Goal: Information Seeking & Learning: Compare options

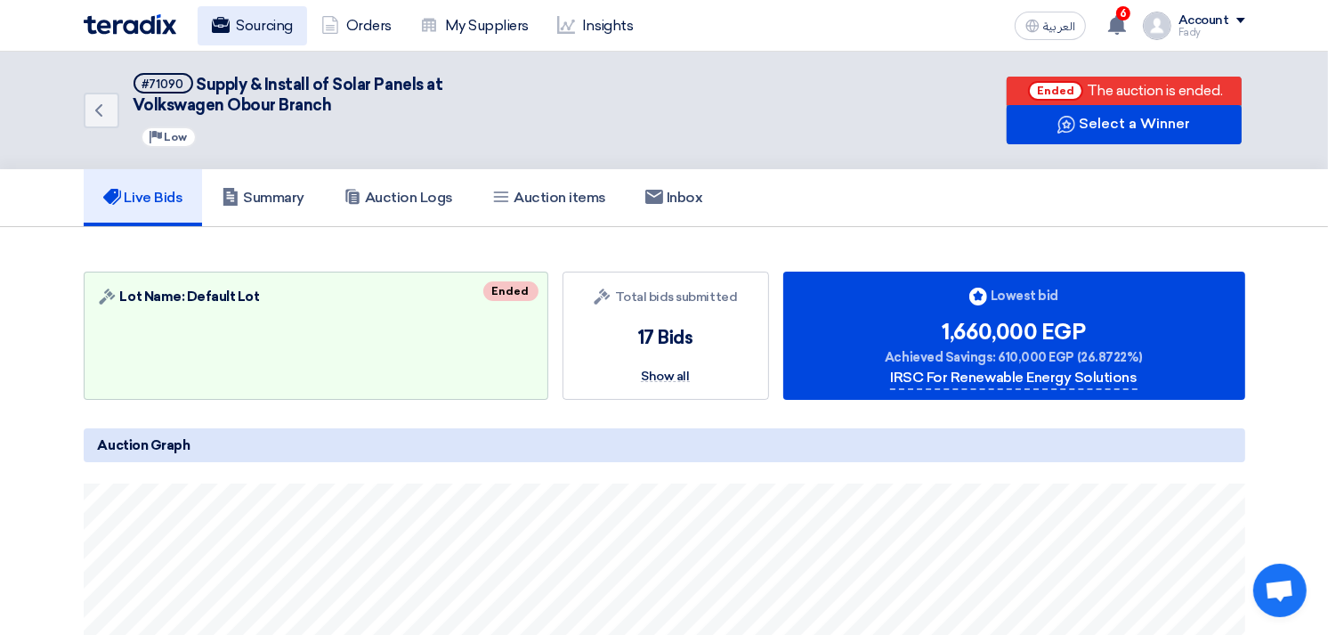
click at [245, 28] on link "Sourcing" at bounding box center [252, 25] width 109 height 39
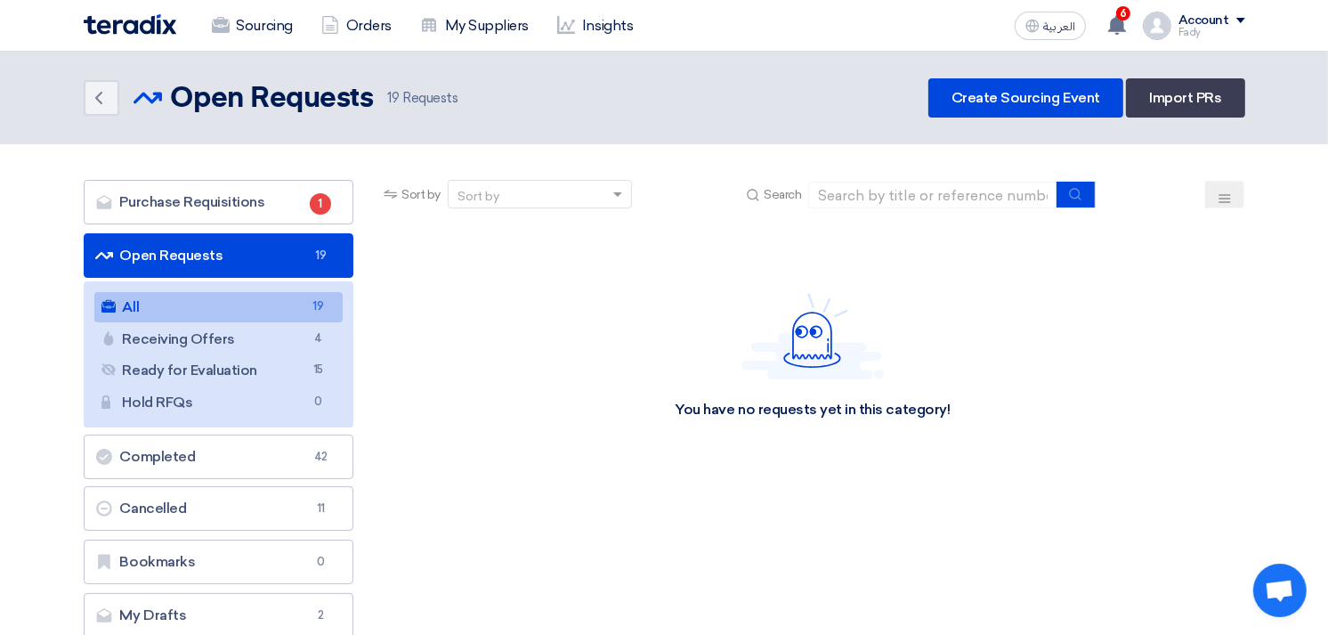
click at [190, 308] on link "All All 19" at bounding box center [218, 307] width 249 height 30
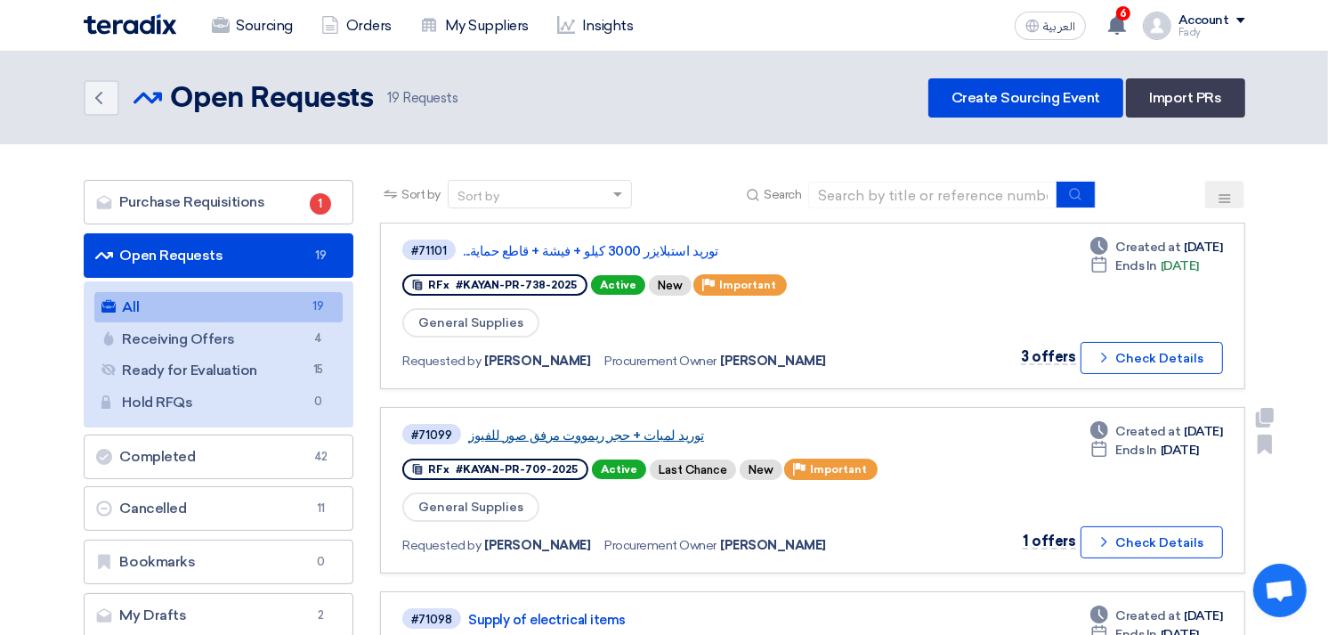
click at [620, 431] on link "توريد لمبات + حجر ريمووت مرفق صور للفيوز" at bounding box center [690, 435] width 445 height 16
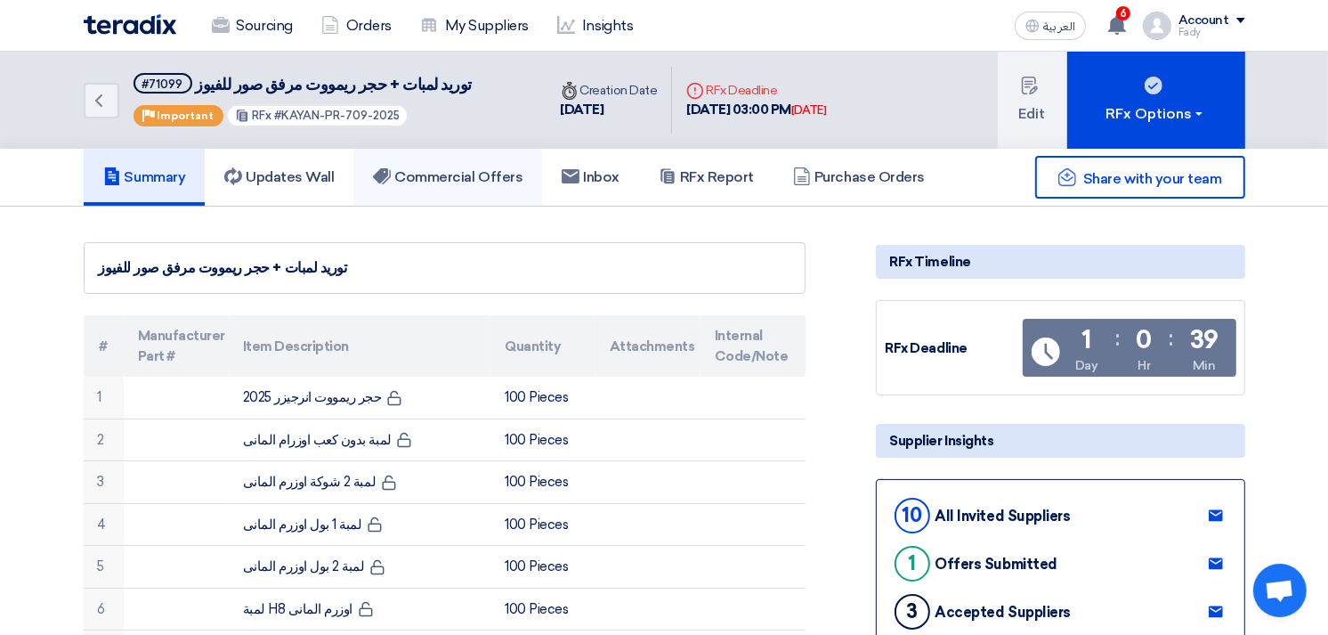
click at [443, 191] on link "Commercial Offers" at bounding box center [447, 177] width 189 height 57
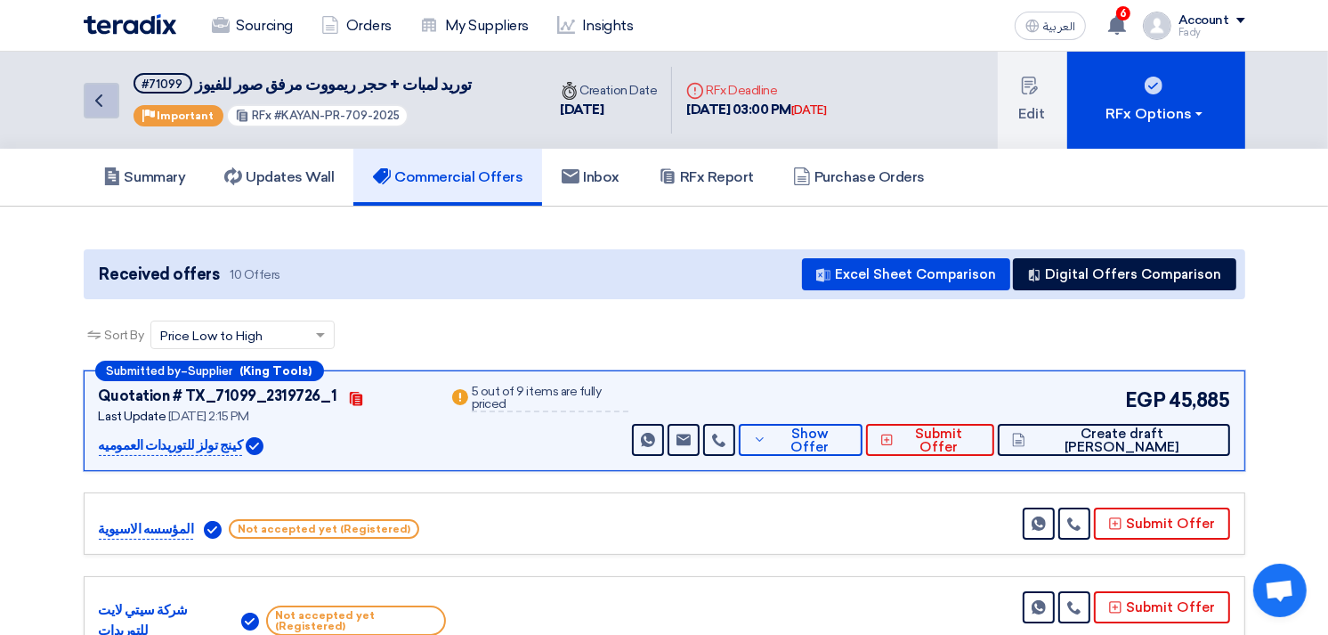
click at [105, 94] on icon "Back" at bounding box center [98, 100] width 21 height 21
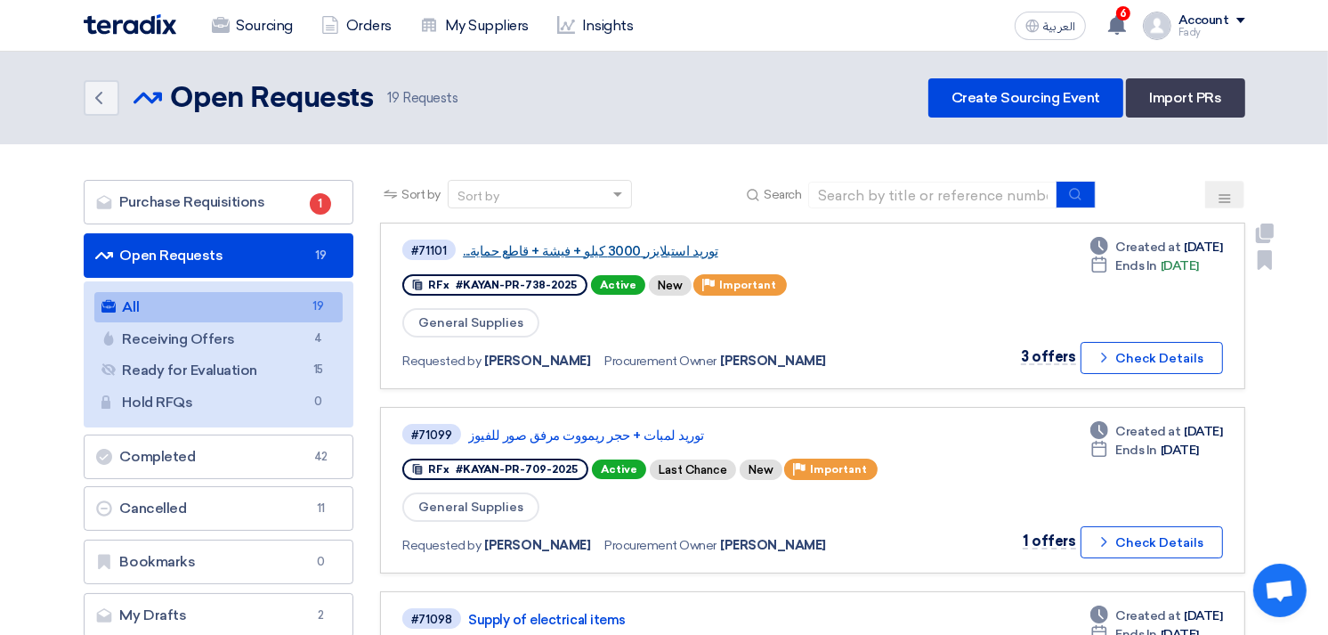
click at [579, 244] on link "توريد استبلايزر 3000 كيلو + فيشة + قاطع حماية..." at bounding box center [685, 251] width 445 height 16
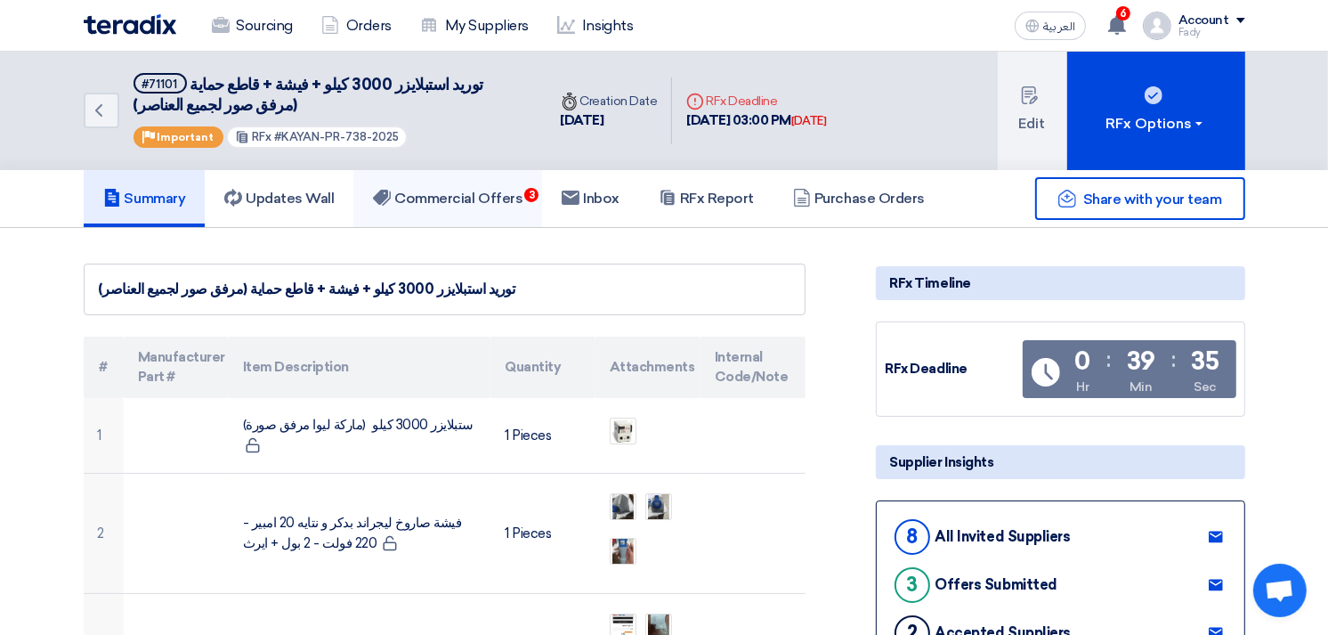
click at [518, 181] on link "Commercial Offers 3" at bounding box center [447, 198] width 189 height 57
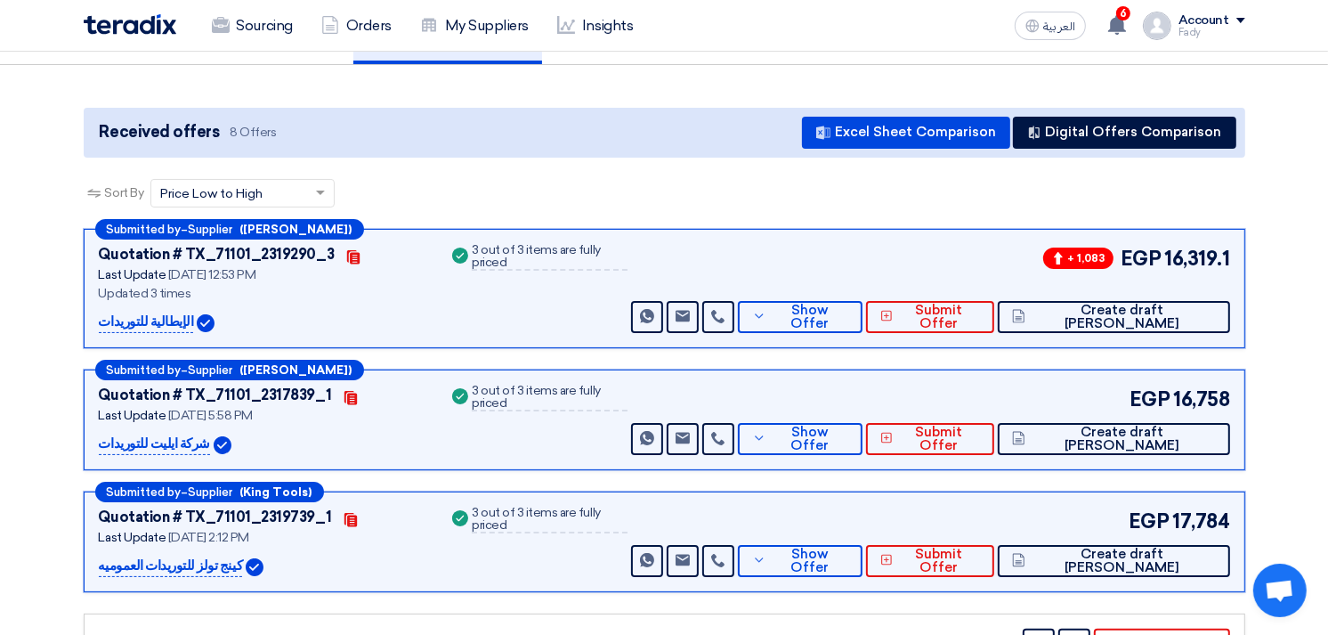
scroll to position [198, 0]
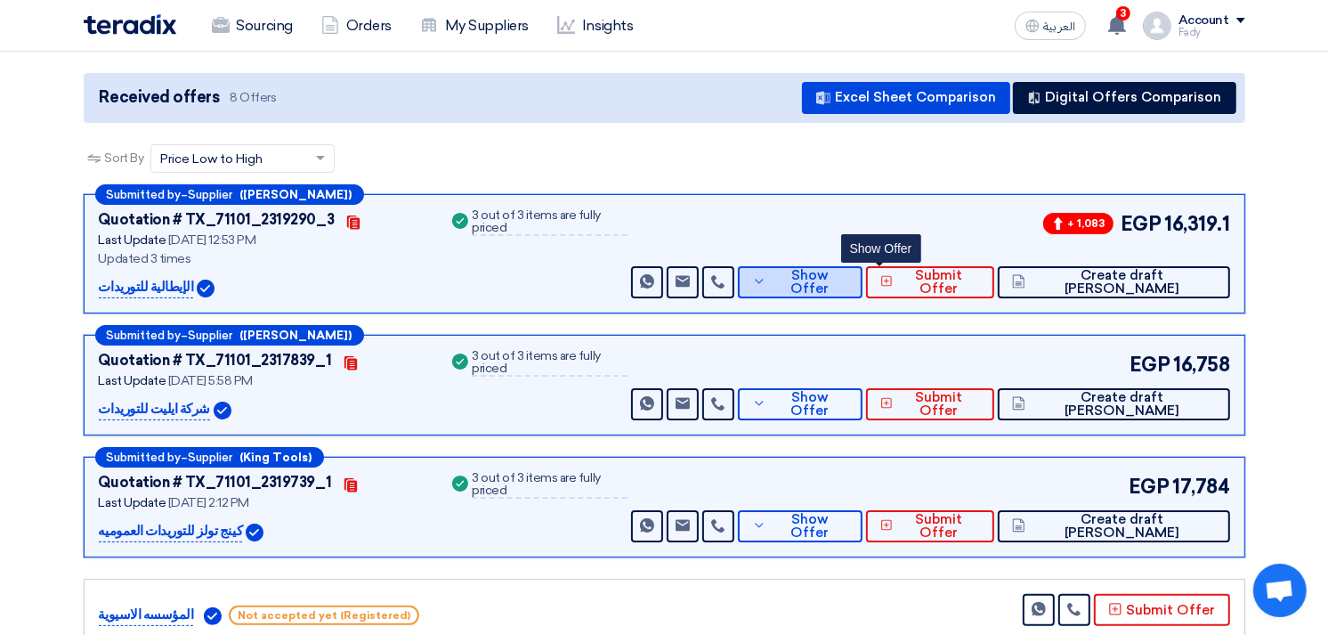
click at [848, 277] on span "Show Offer" at bounding box center [809, 282] width 77 height 27
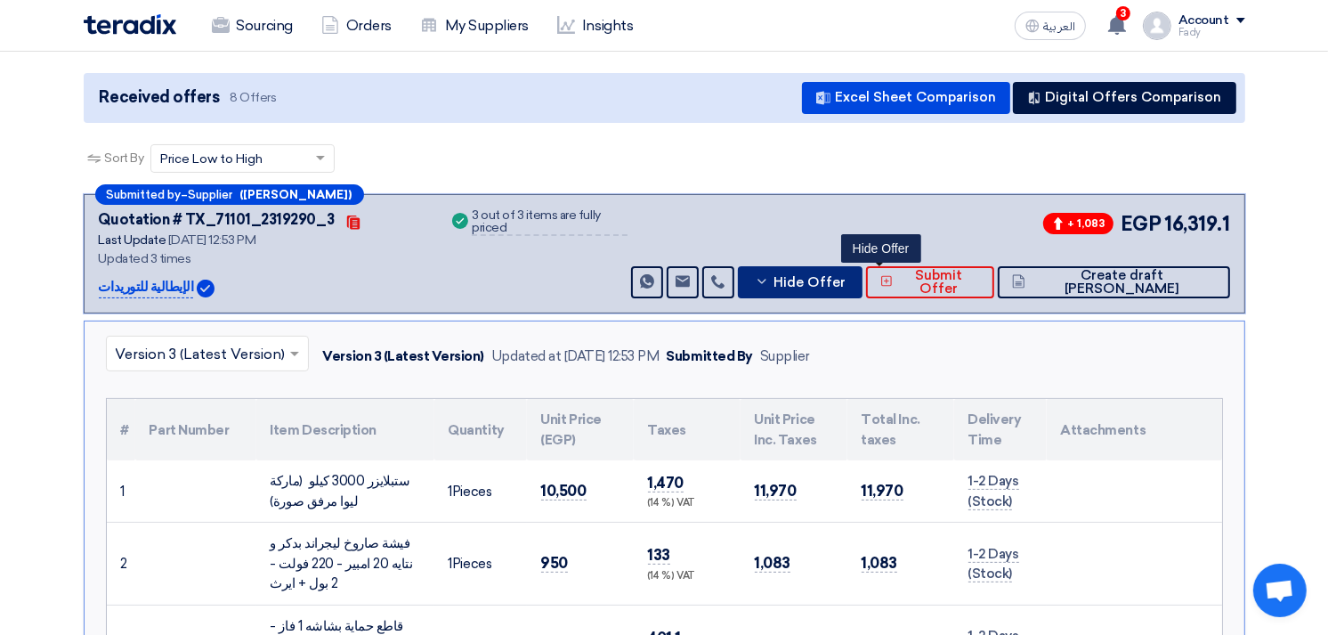
click at [846, 277] on span "Hide Offer" at bounding box center [810, 282] width 72 height 13
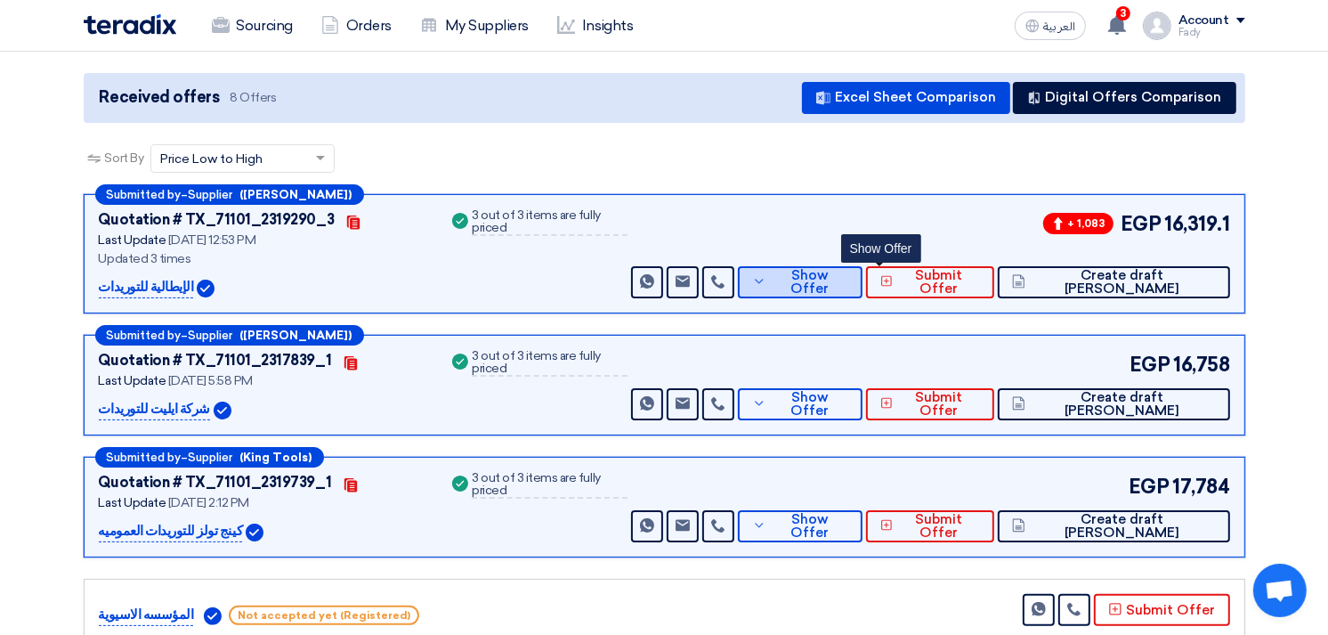
click at [848, 272] on span "Show Offer" at bounding box center [809, 282] width 77 height 27
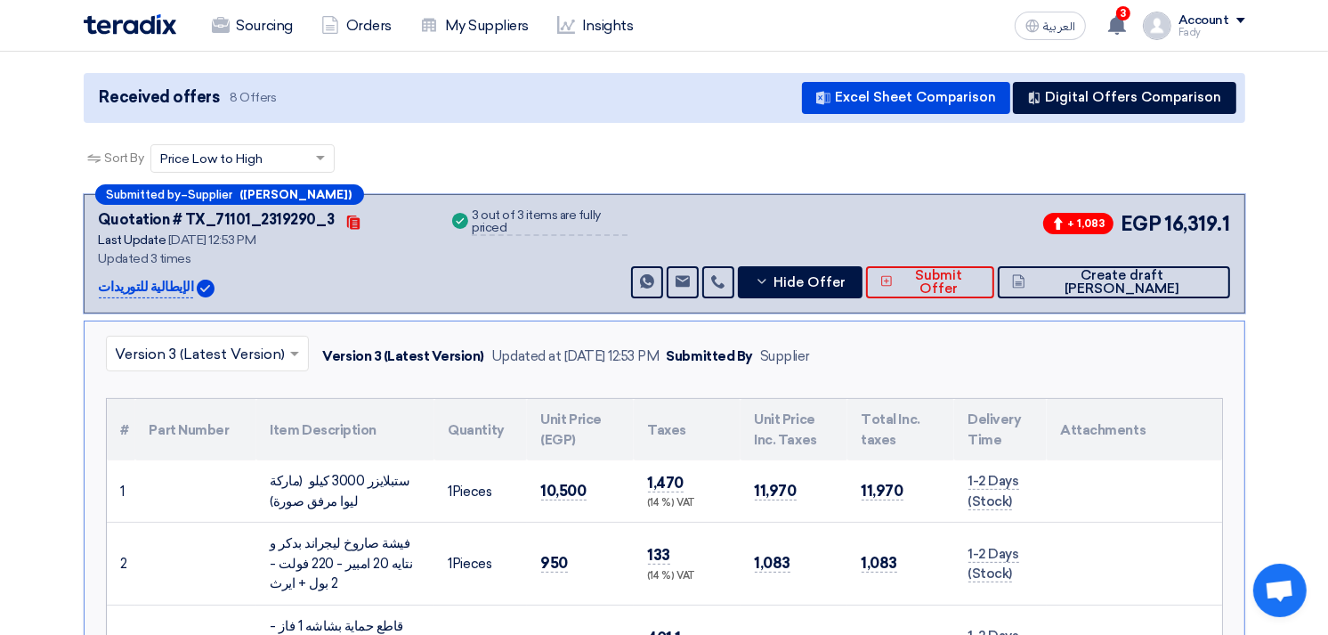
drag, startPoint x: 100, startPoint y: 287, endPoint x: 178, endPoint y: 288, distance: 78.3
click at [178, 288] on p "الإيطالية للتوريدات" at bounding box center [146, 287] width 95 height 21
copy p "الإيطالية للتوريدات"
click at [298, 478] on div "ستبلايزر 3000 كيلو (ماركة ليوا مرفق صورة)" at bounding box center [346, 491] width 150 height 40
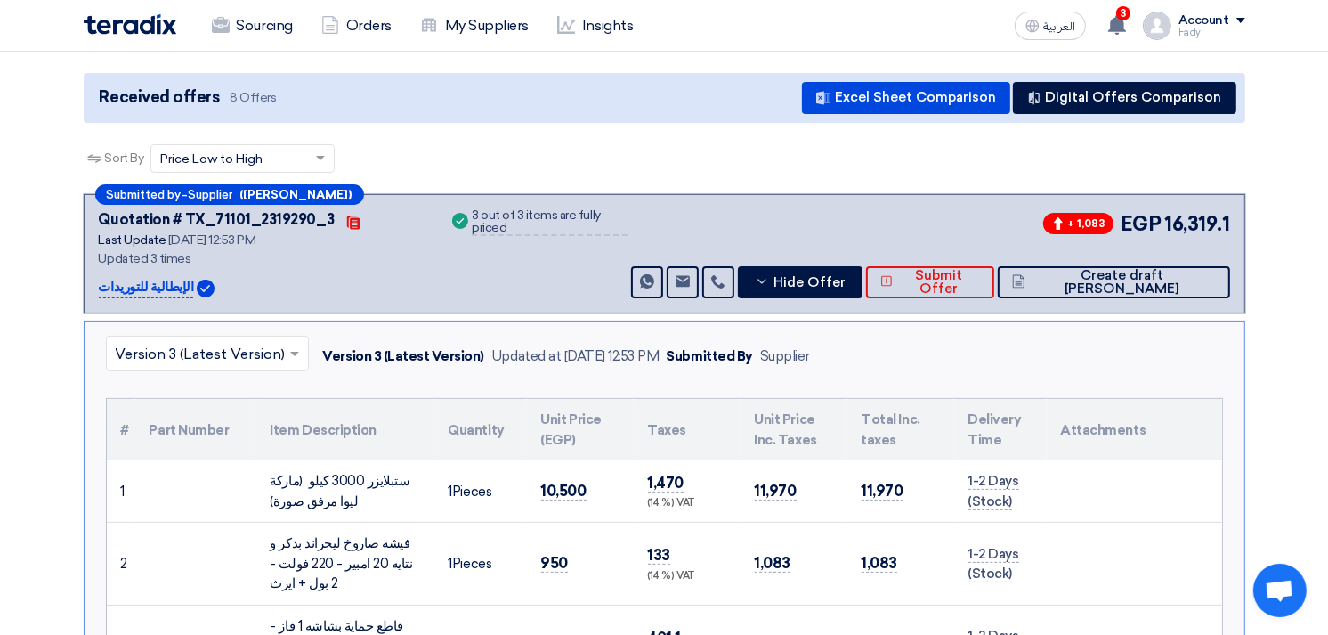
click at [298, 478] on div "ستبلايزر 3000 كيلو (ماركة ليوا مرفق صورة)" at bounding box center [346, 491] width 150 height 40
copy tr "ستبلايزر 3000 كيلو (ماركة ليوا مرفق صورة)"
click at [309, 537] on div "فيشة صاروخ ليجراند بدكر و نتايه 20 امبير - 220 فولت - 2 بول + ايرث" at bounding box center [346, 563] width 150 height 61
drag, startPoint x: 309, startPoint y: 537, endPoint x: 319, endPoint y: 572, distance: 36.1
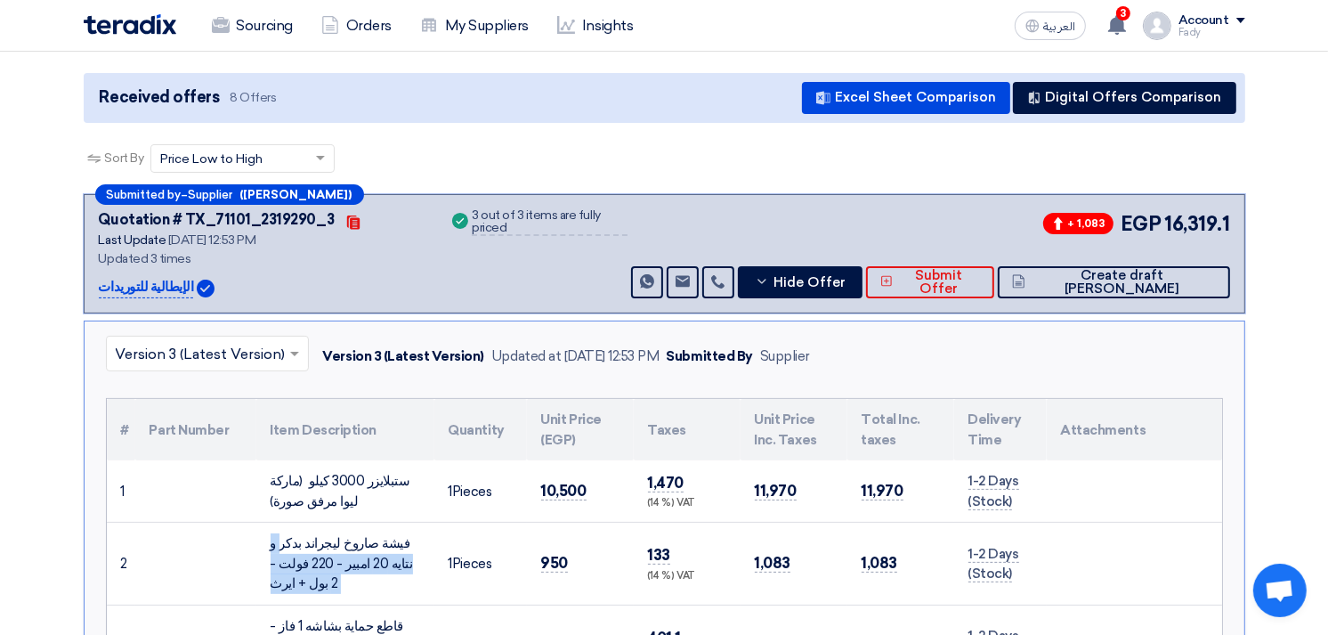
click at [319, 572] on div "فيشة صاروخ ليجراند بدكر و نتايه 20 امبير - 220 فولت - 2 بول + ايرث" at bounding box center [346, 563] width 150 height 61
drag, startPoint x: 295, startPoint y: 582, endPoint x: 269, endPoint y: 521, distance: 66.6
click at [269, 523] on td "فيشة صاروخ ليجراند بدكر و نتايه 20 امبير - 220 فولت - 2 بول + ايرث" at bounding box center [345, 564] width 178 height 83
copy div "فيشة صاروخ ليجراند بدكر و نتايه 20 امبير - 220 فولت - 2 بول + ايرث"
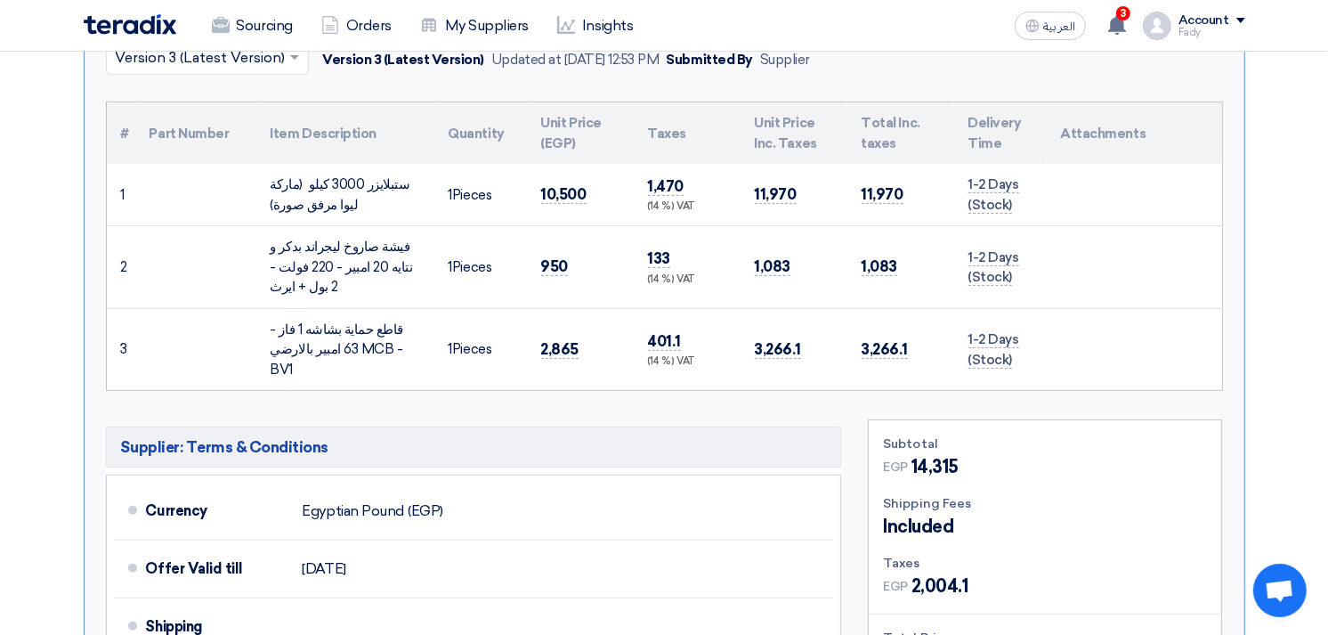
click at [336, 333] on div "قاطع حماية بشاشه 1 فاز - 63 امبير بالارضي MCB - BV1" at bounding box center [346, 350] width 150 height 61
copy tr "قاطع حماية بشاشه 1 فاز - 63 امبير بالارضي MCB - BV1"
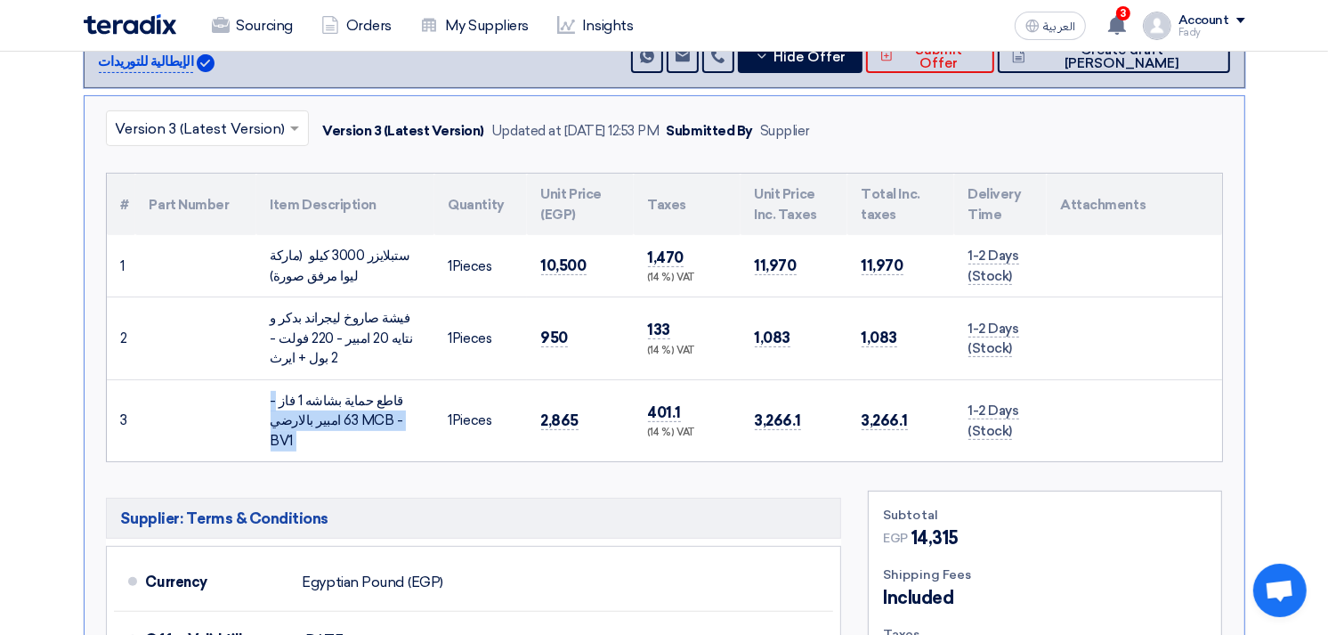
scroll to position [296, 0]
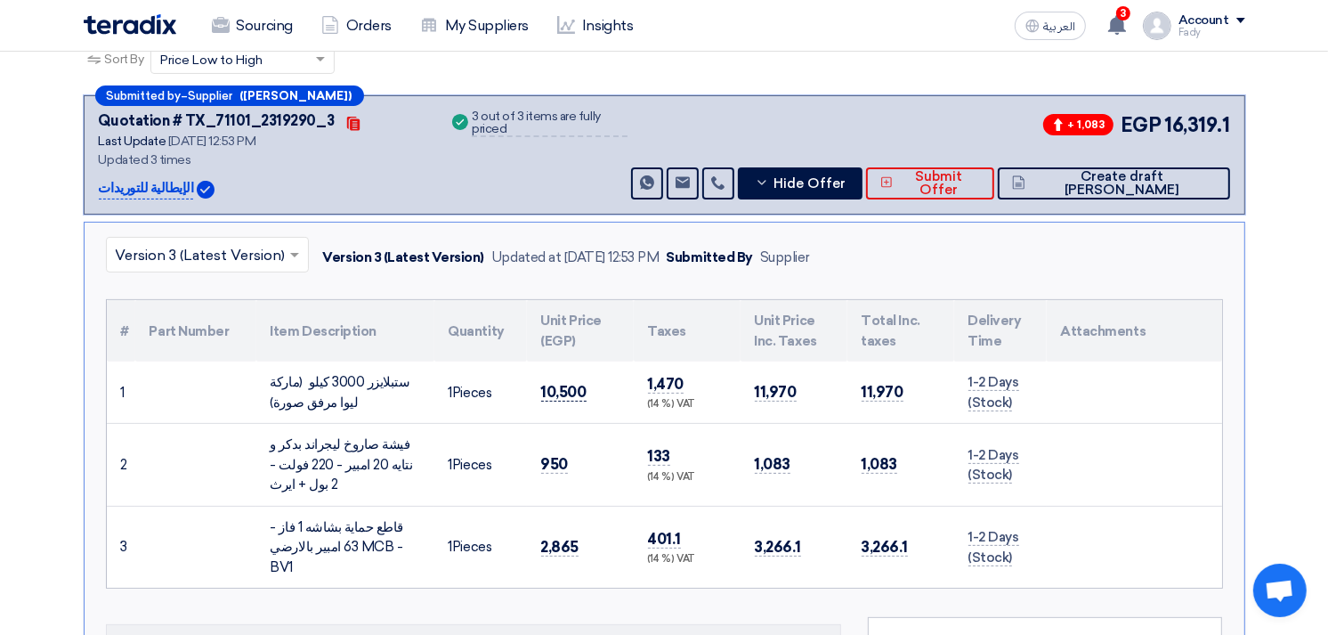
click at [572, 390] on span "10,500" at bounding box center [563, 392] width 45 height 19
copy span "10,500"
click at [558, 458] on span "950" at bounding box center [555, 464] width 28 height 19
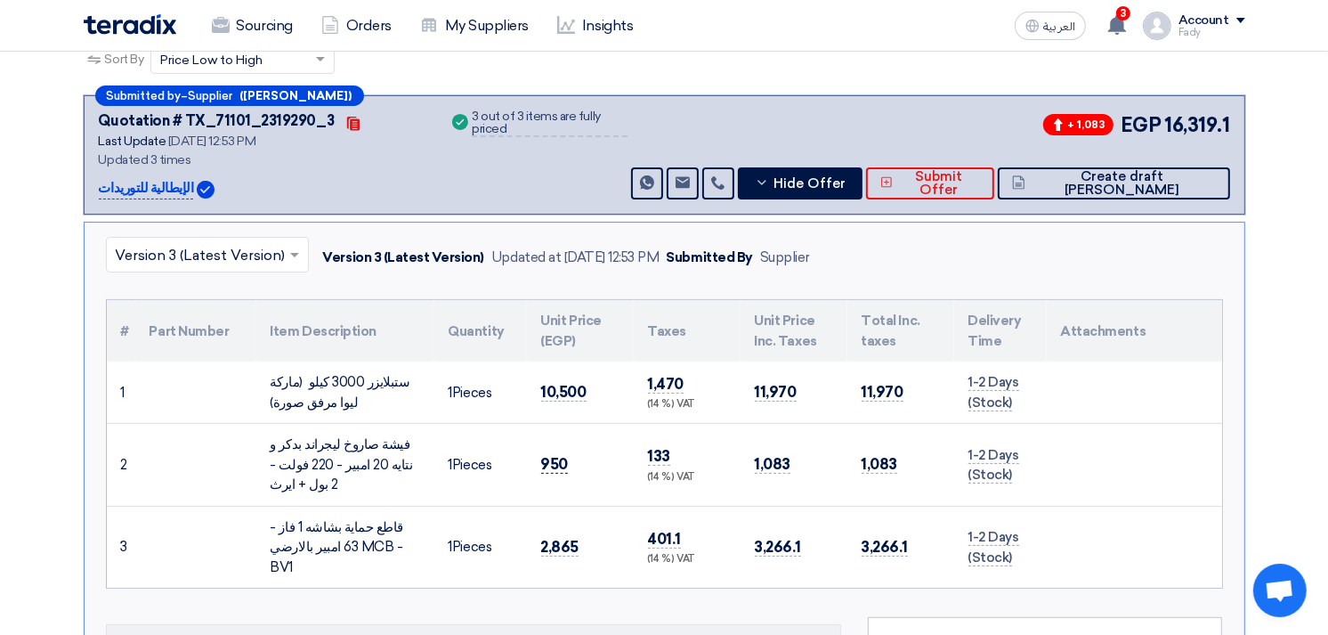
copy span "950"
click at [562, 540] on span "2,865" at bounding box center [560, 547] width 38 height 19
click at [559, 540] on span "2,865" at bounding box center [560, 547] width 38 height 19
copy span "2,865"
click at [769, 183] on icon at bounding box center [762, 182] width 14 height 14
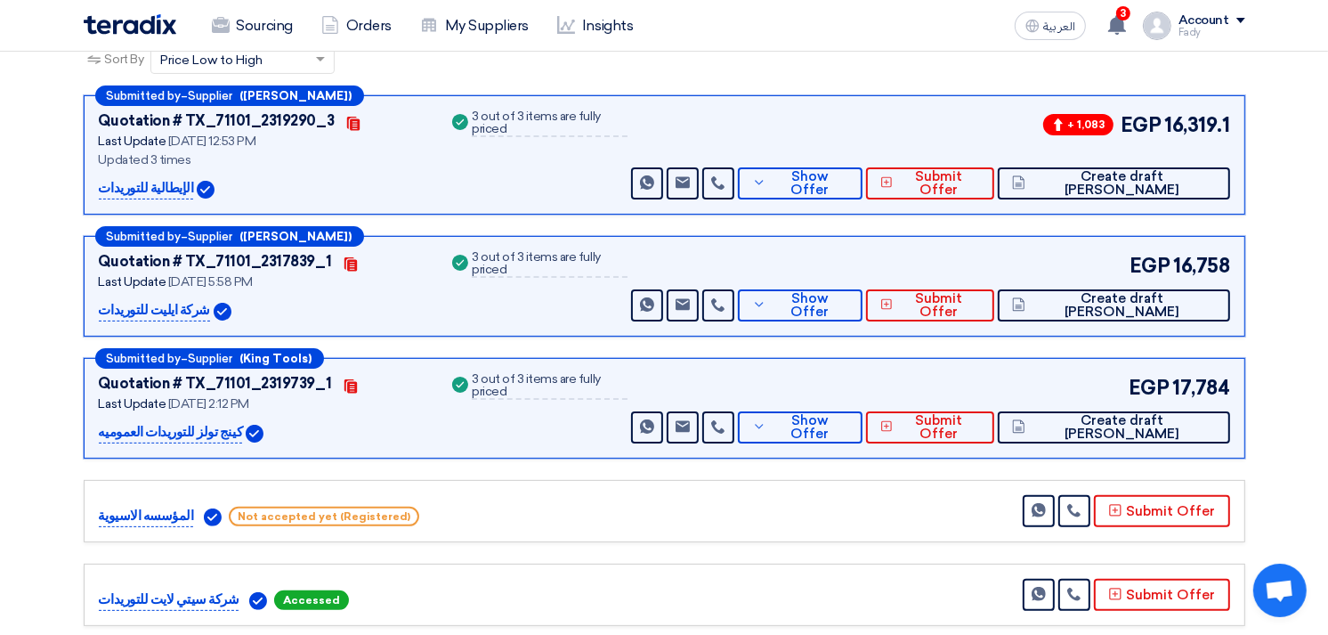
click at [155, 304] on p "شركة ايليت للتوريدات" at bounding box center [154, 310] width 111 height 21
copy div "شركة ايليت للتوريدات"
click at [848, 300] on span "Show Offer" at bounding box center [809, 305] width 77 height 27
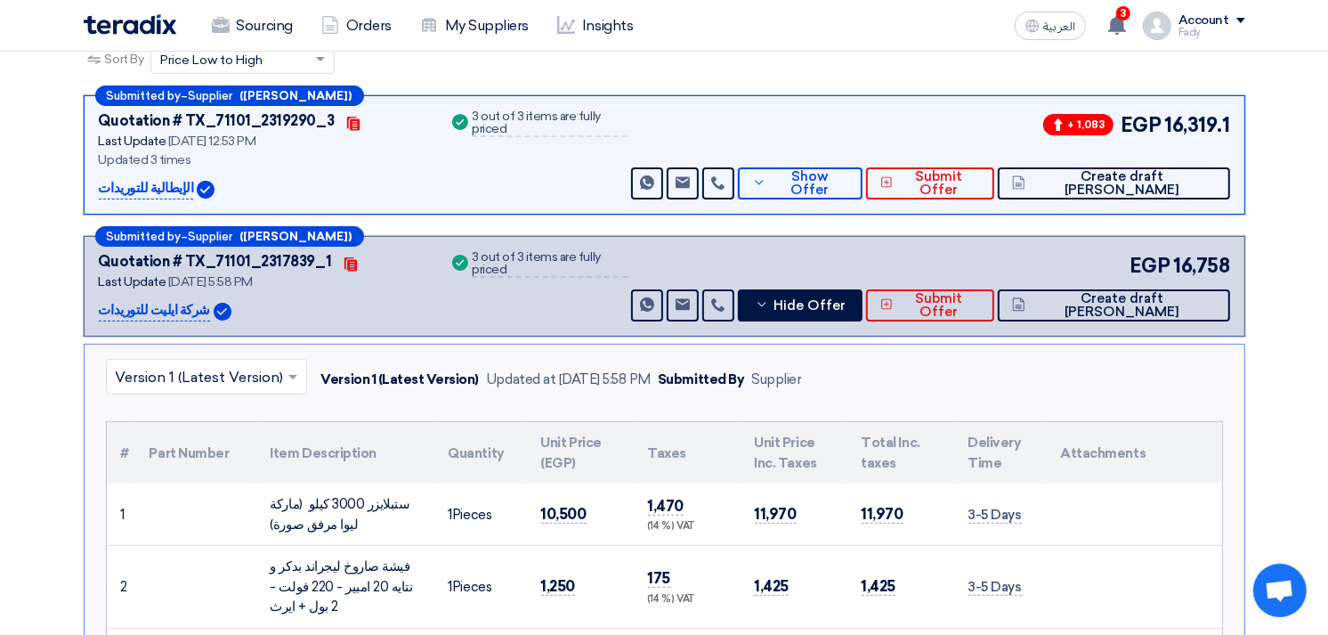
click at [572, 501] on td "10,500" at bounding box center [580, 514] width 107 height 62
click at [572, 502] on td "10,500" at bounding box center [580, 514] width 107 height 62
copy span "10,500"
click at [545, 584] on span "1,250" at bounding box center [558, 586] width 35 height 19
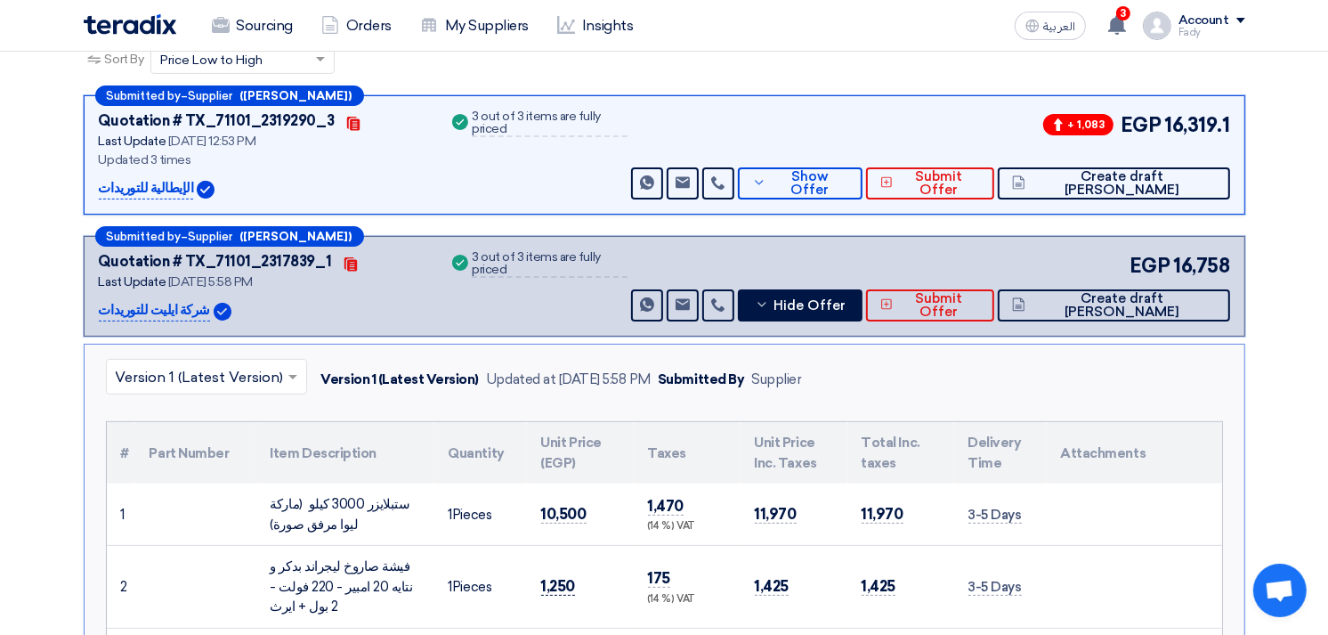
copy span "1,250"
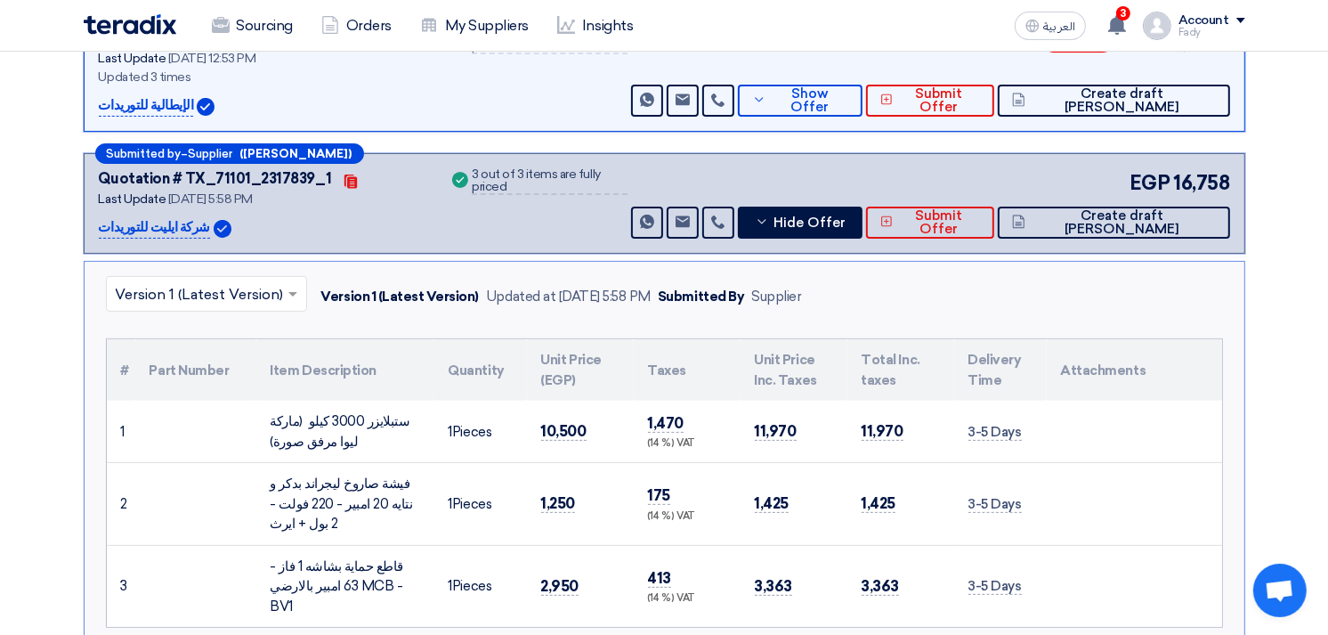
scroll to position [494, 0]
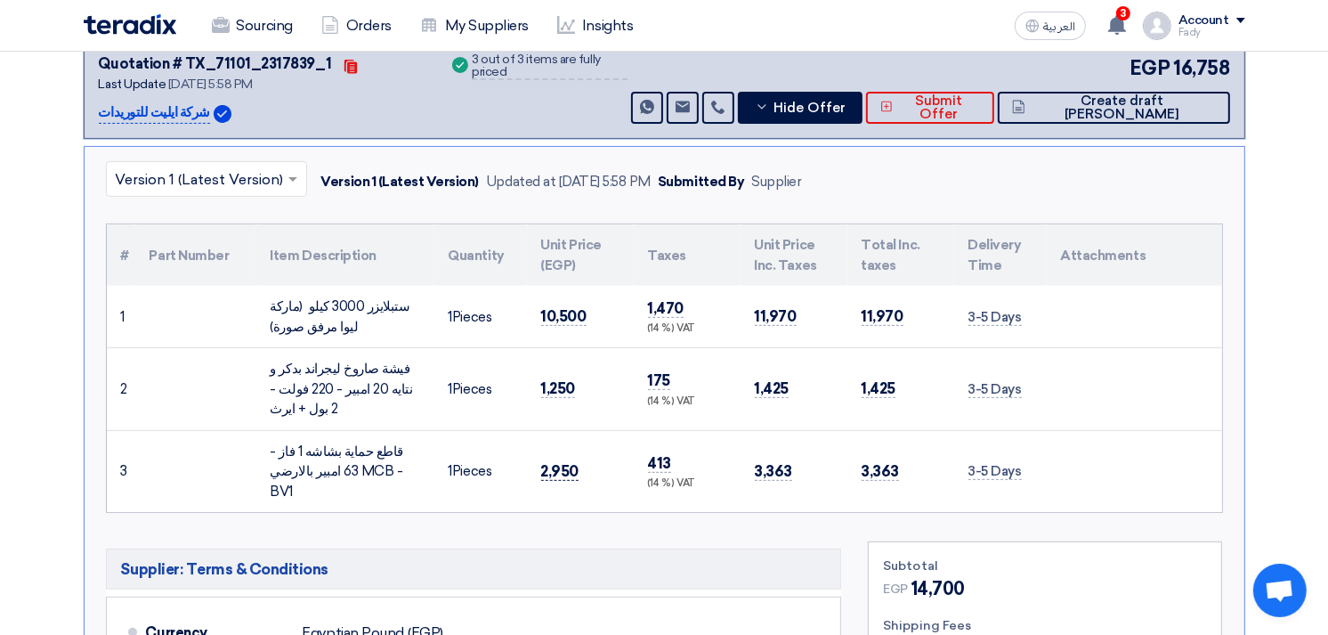
click at [565, 462] on span "2,950" at bounding box center [560, 471] width 38 height 19
click at [846, 101] on span "Hide Offer" at bounding box center [810, 107] width 72 height 13
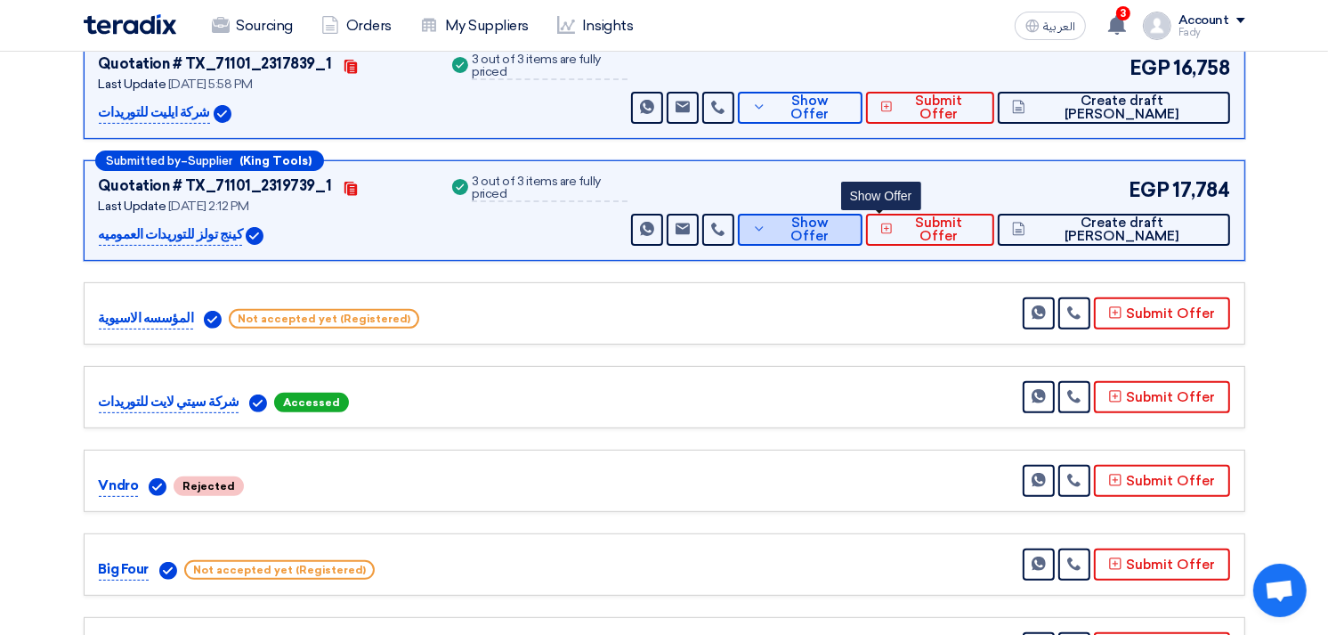
click at [858, 235] on button "Show Offer" at bounding box center [800, 230] width 124 height 32
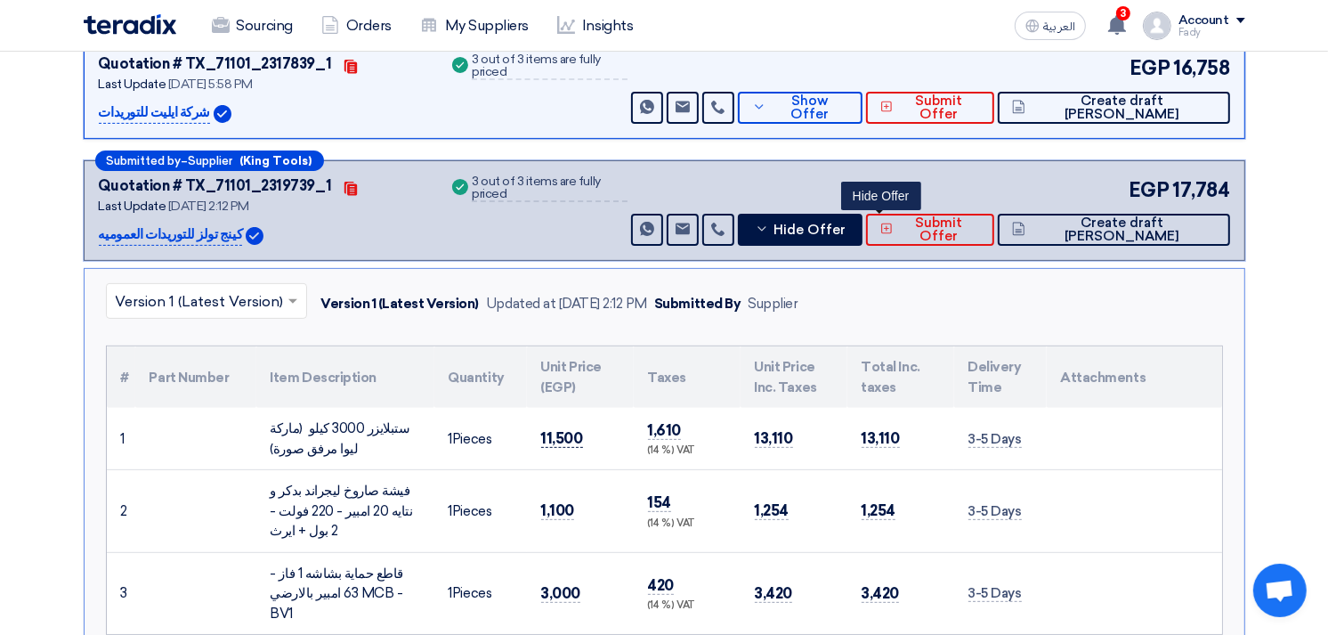
click at [565, 438] on span "11,500" at bounding box center [562, 438] width 42 height 19
click at [564, 507] on span "1,100" at bounding box center [558, 510] width 34 height 19
click at [553, 588] on span "3,000" at bounding box center [561, 593] width 40 height 19
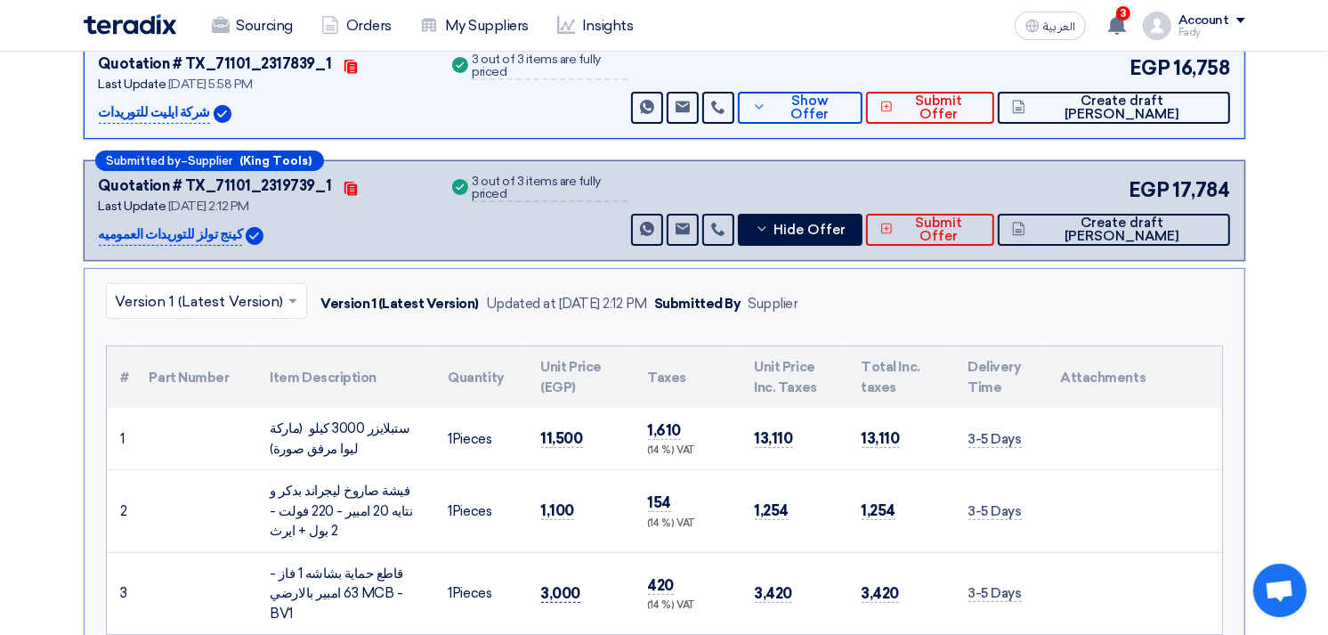
click at [553, 588] on span "3,000" at bounding box center [561, 593] width 40 height 19
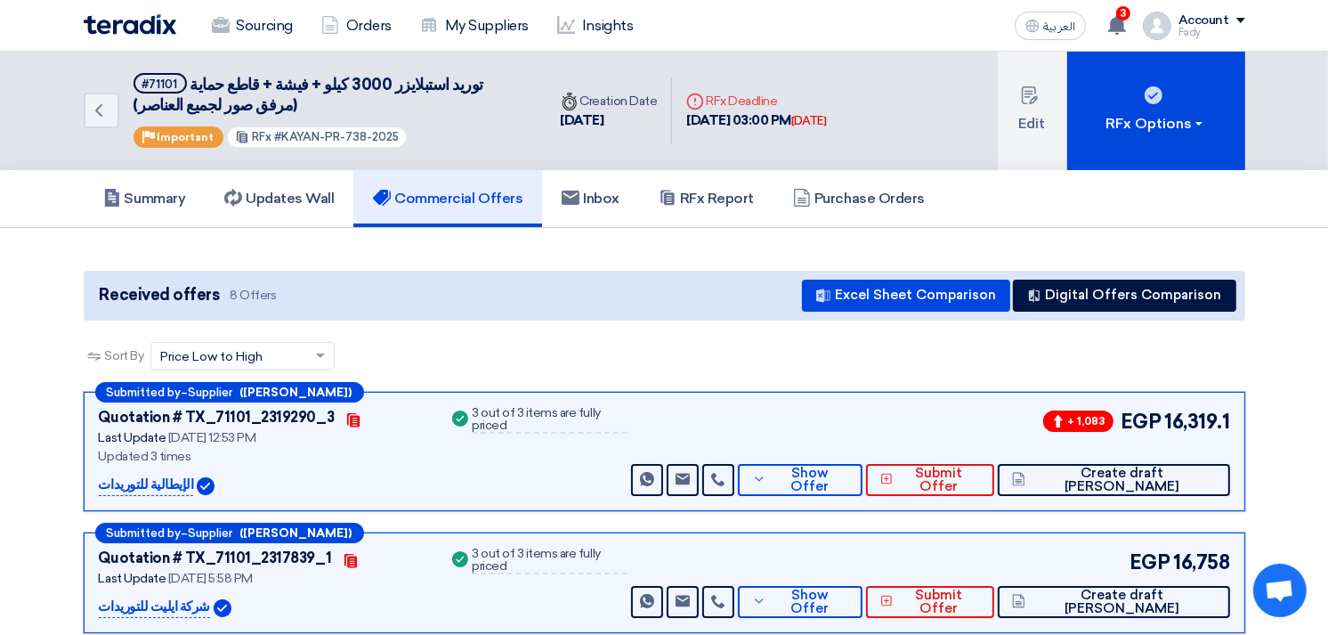
scroll to position [99, 0]
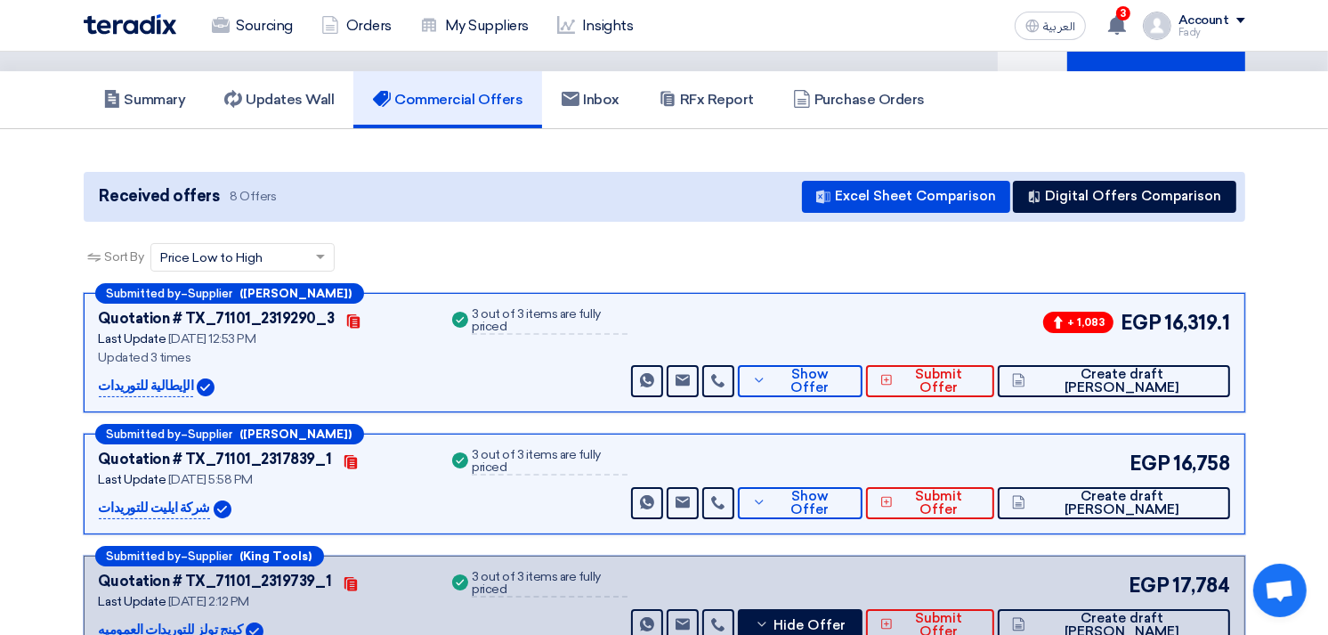
click at [840, 252] on div "Sort By Sort by × Price Low to High ×" at bounding box center [665, 268] width 1162 height 50
